Goal: Entertainment & Leisure: Browse casually

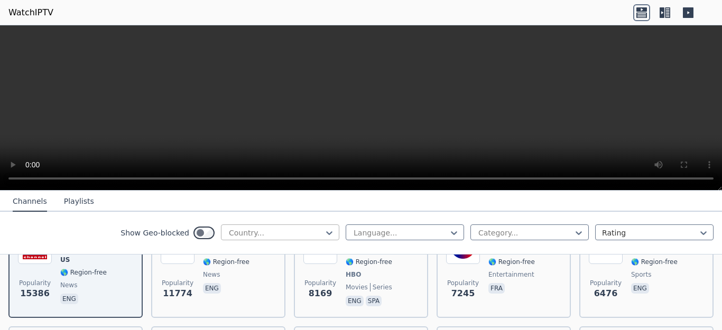
scroll to position [159, 0]
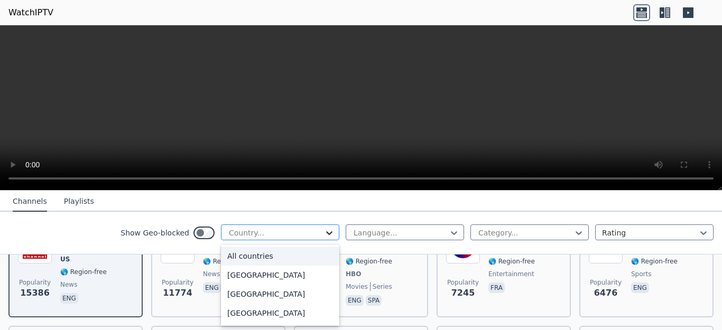
click at [324, 237] on icon at bounding box center [329, 233] width 11 height 11
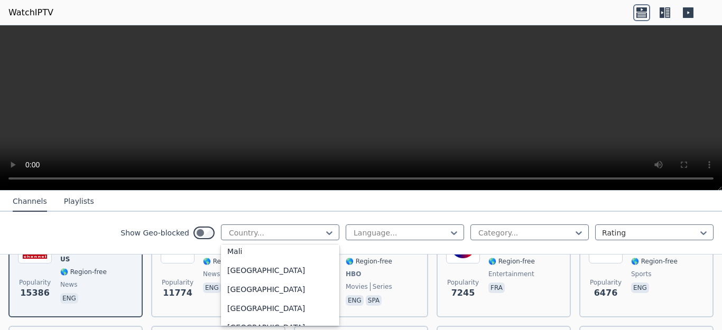
scroll to position [2220, 0]
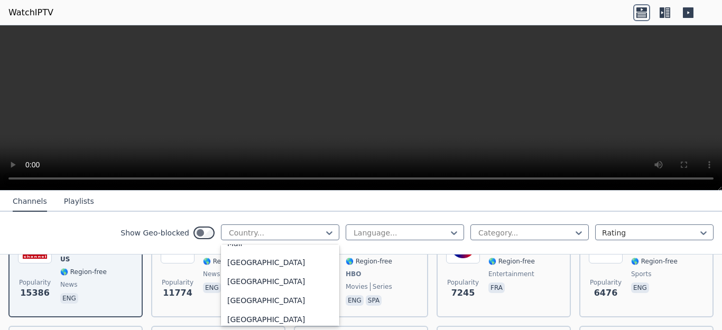
click at [244, 44] on div "[GEOGRAPHIC_DATA]" at bounding box center [280, 34] width 118 height 19
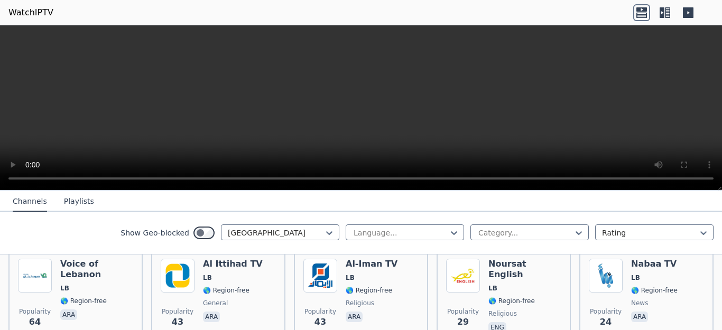
scroll to position [219, 0]
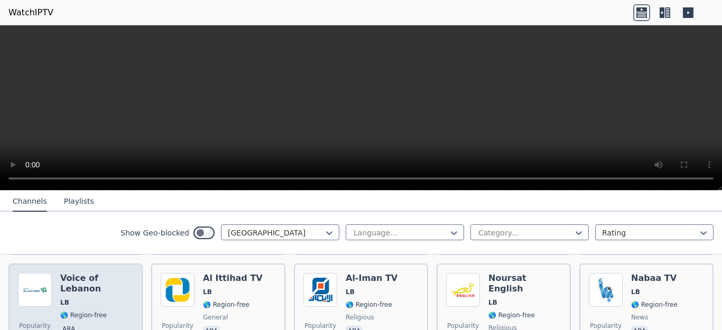
click at [117, 290] on div "Voice of Lebanon LB 🌎 Region-free ara" at bounding box center [96, 311] width 73 height 76
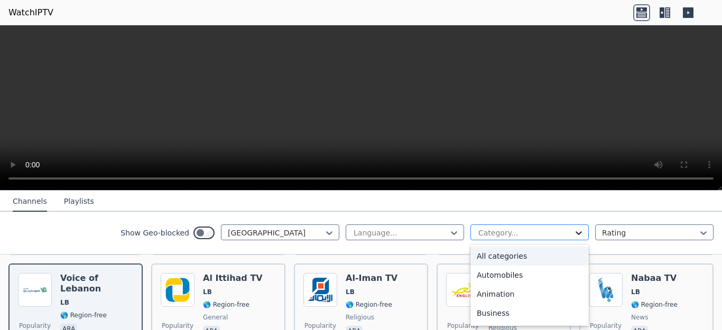
click at [573, 238] on icon at bounding box center [578, 233] width 11 height 11
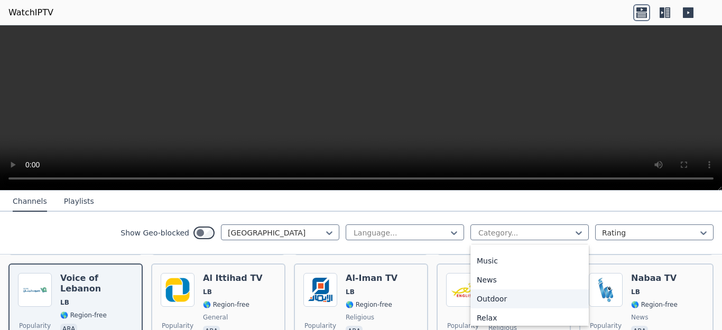
scroll to position [282, 0]
click at [493, 270] on div "Movies" at bounding box center [529, 260] width 118 height 19
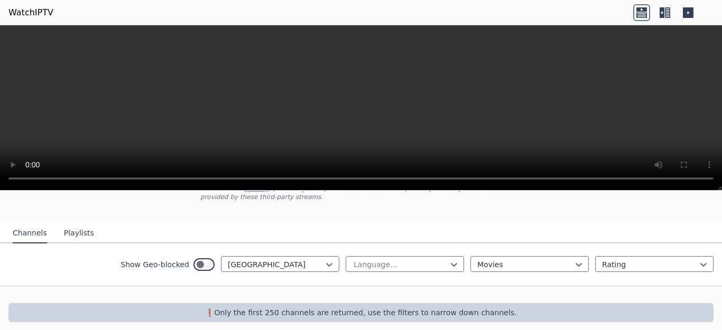
scroll to position [85, 0]
click at [324, 259] on icon at bounding box center [329, 264] width 11 height 11
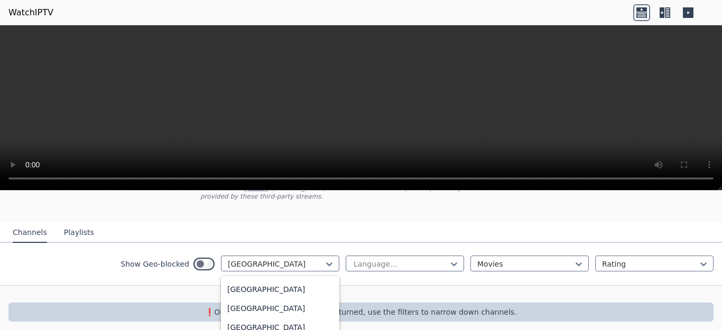
scroll to position [4165, 0]
click at [300, 261] on div "[GEOGRAPHIC_DATA]" at bounding box center [280, 251] width 118 height 19
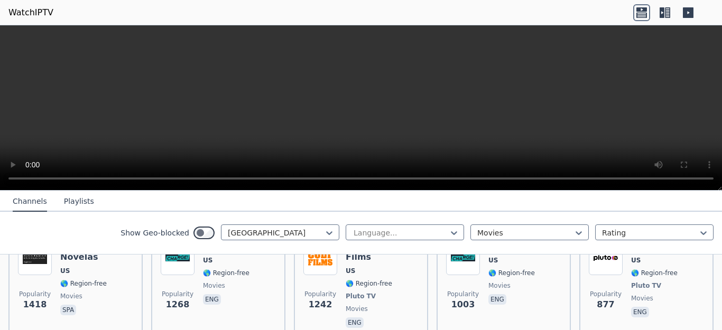
scroll to position [262, 0]
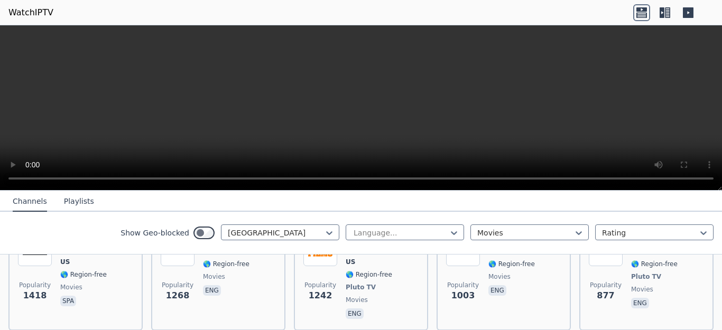
click at [662, 15] on icon at bounding box center [662, 12] width 5 height 11
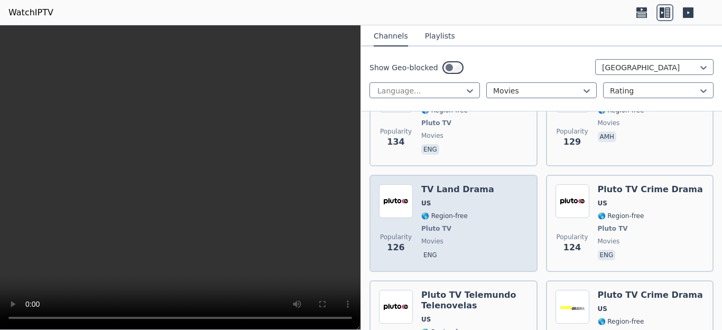
scroll to position [2429, 0]
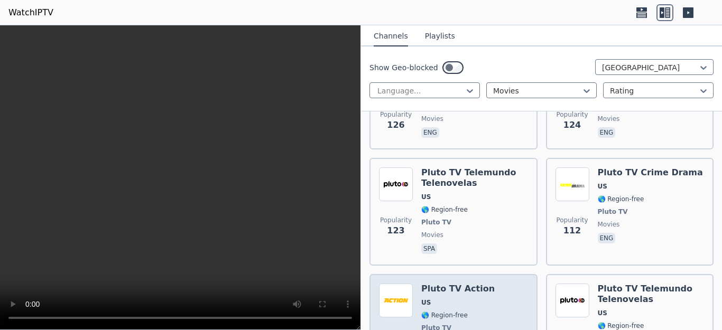
click at [441, 284] on div "Pluto TV Action US 🌎 Region-free Pluto TV movies spa" at bounding box center [457, 328] width 73 height 89
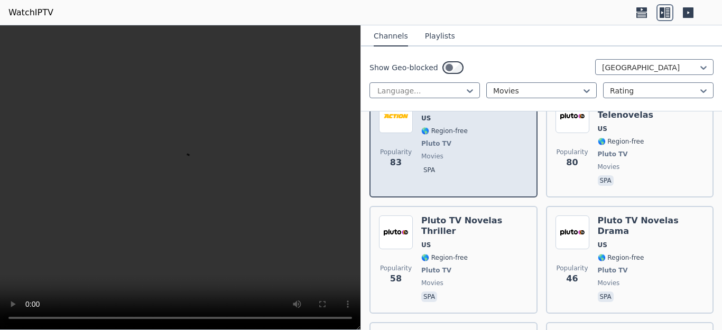
scroll to position [2640, 0]
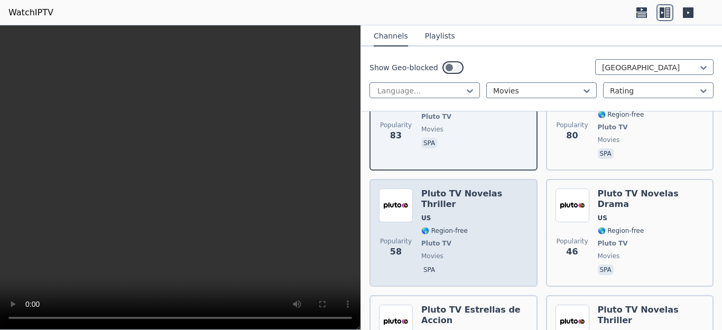
click at [460, 200] on div "Pluto TV Novelas Thriller US 🌎 Region-free Pluto TV movies spa" at bounding box center [474, 233] width 107 height 89
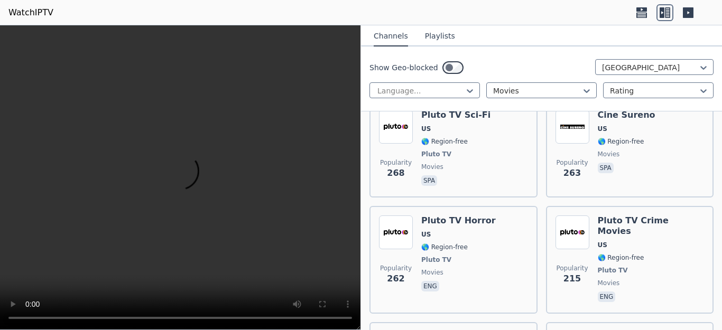
scroll to position [1017, 0]
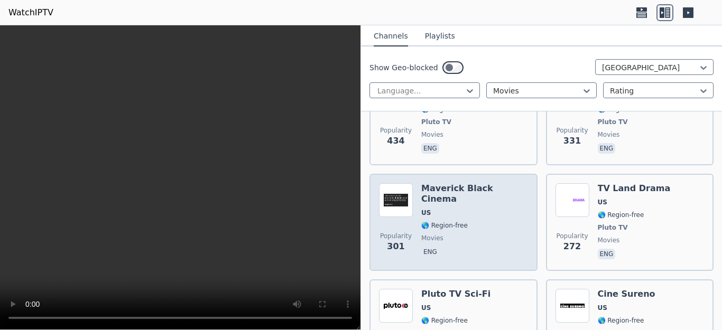
click at [468, 234] on span "movies" at bounding box center [474, 238] width 107 height 8
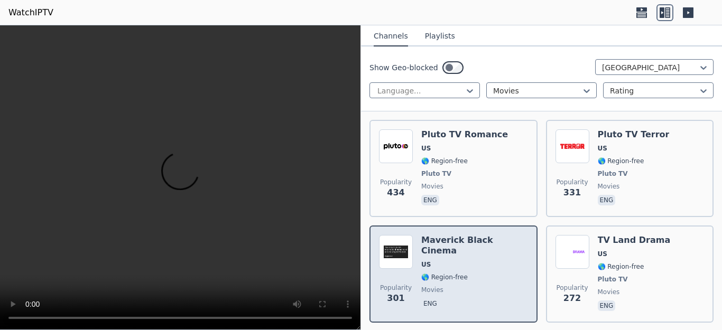
scroll to position [912, 0]
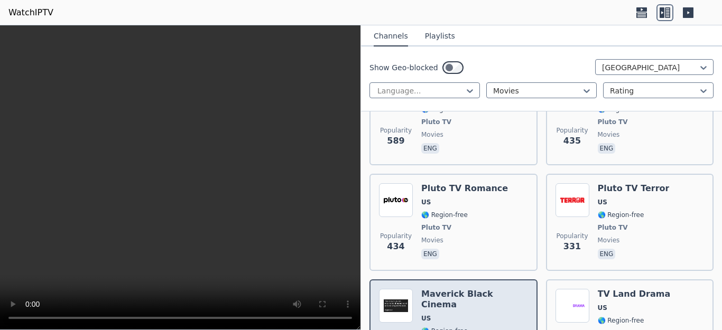
click at [463, 224] on span "Pluto TV" at bounding box center [464, 228] width 87 height 8
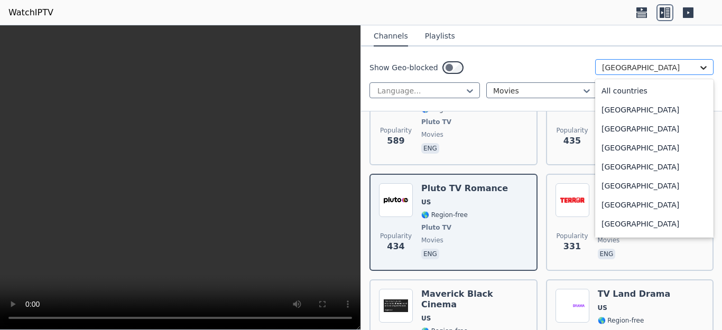
click at [700, 70] on icon at bounding box center [703, 68] width 6 height 4
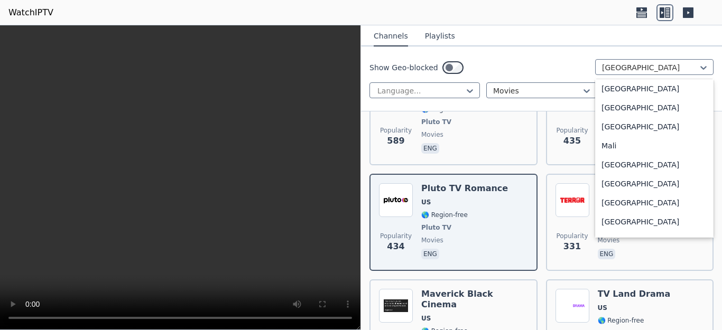
scroll to position [1941, 0]
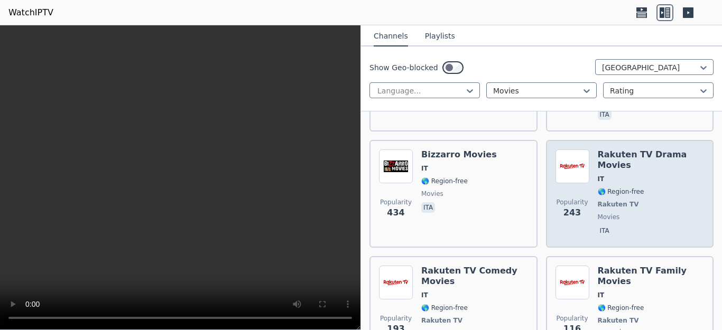
scroll to position [210, 0]
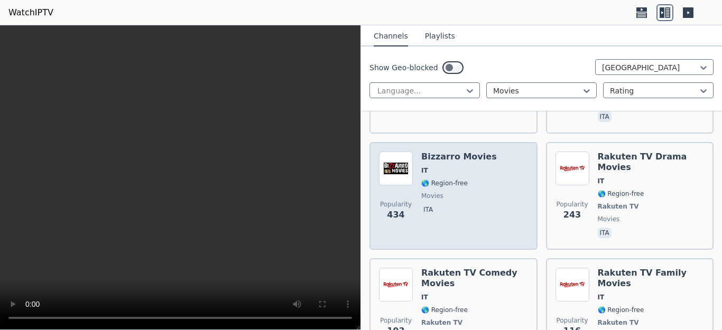
click at [473, 192] on span "movies" at bounding box center [459, 196] width 76 height 8
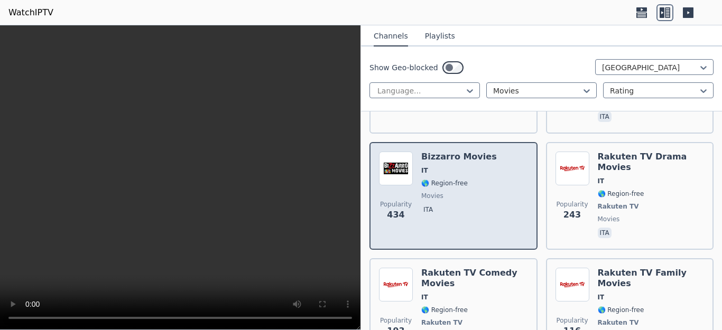
click at [406, 165] on img at bounding box center [396, 169] width 34 height 34
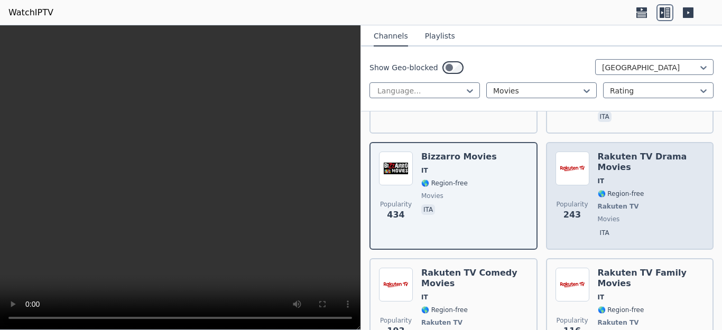
click at [605, 215] on span "movies" at bounding box center [609, 219] width 22 height 8
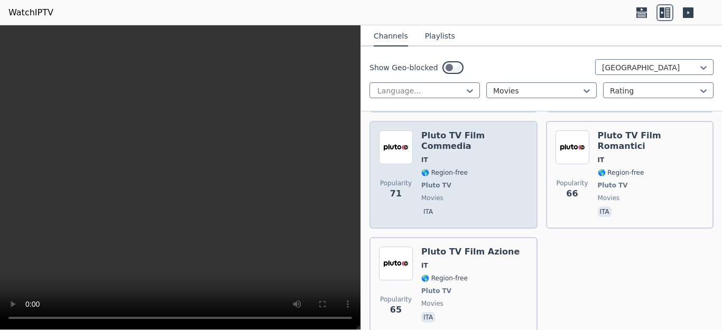
scroll to position [694, 0]
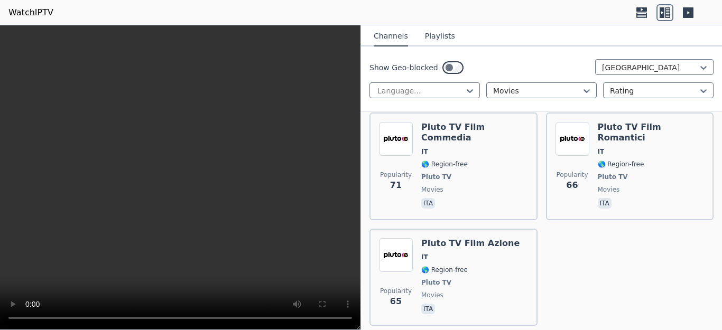
scroll to position [669, 0]
